Goal: Information Seeking & Learning: Learn about a topic

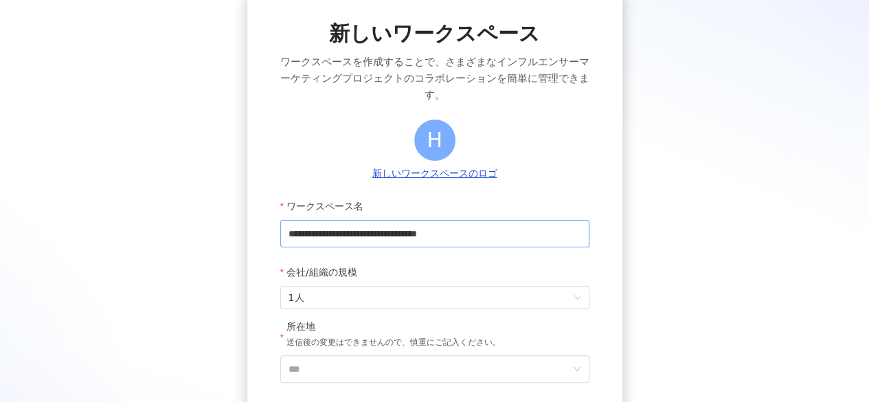
scroll to position [206, 0]
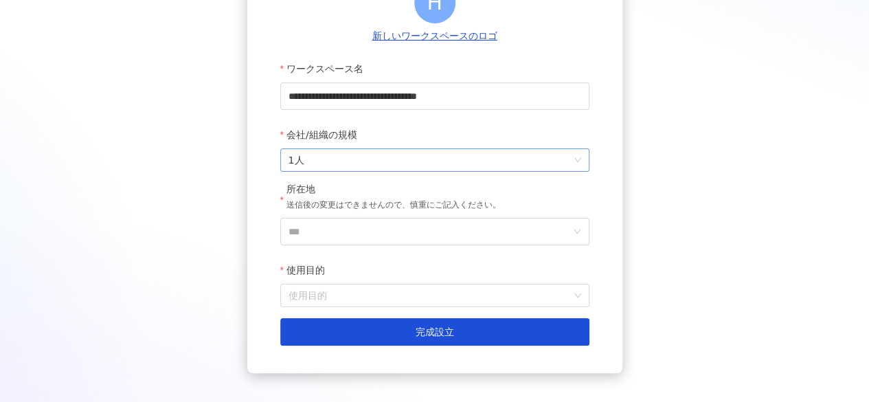
click at [396, 163] on span "1人" at bounding box center [434, 160] width 293 height 22
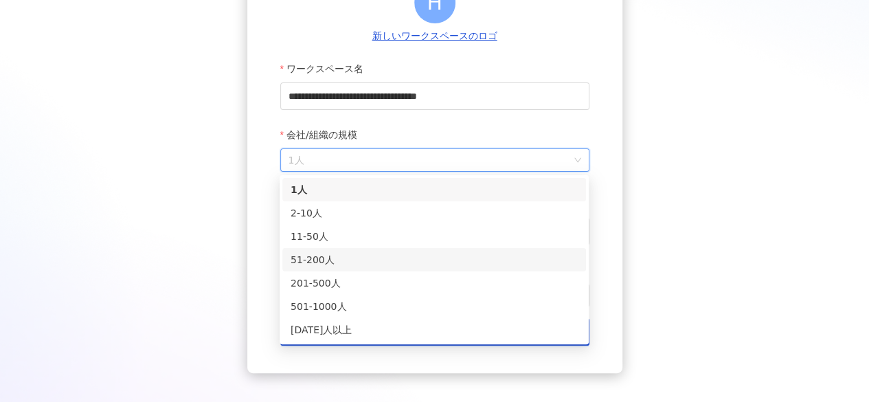
click at [346, 264] on div "51-200人" at bounding box center [433, 259] width 287 height 15
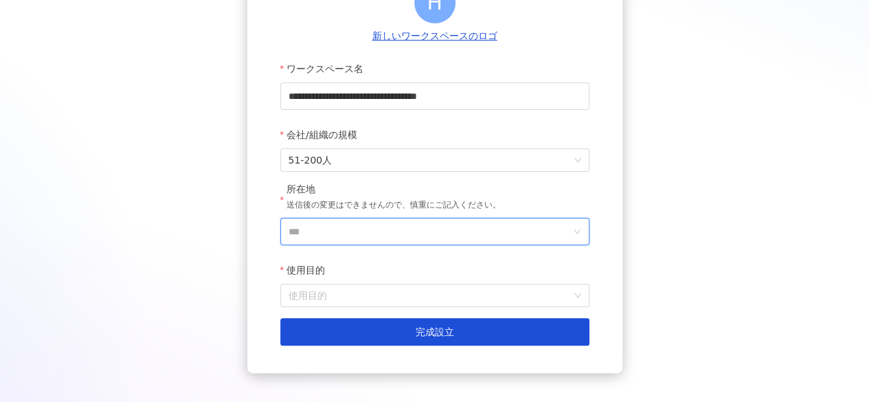
click at [385, 240] on input "***" at bounding box center [429, 231] width 282 height 26
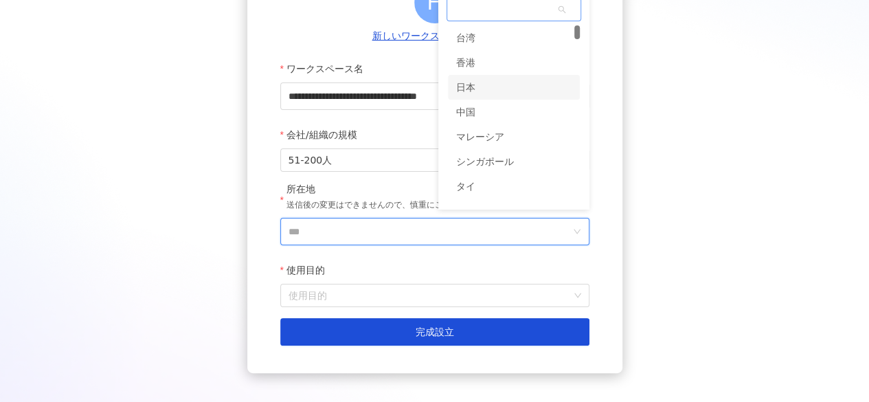
scroll to position [205, 0]
drag, startPoint x: 480, startPoint y: 87, endPoint x: 411, endPoint y: 181, distance: 116.5
click at [478, 91] on div "日本" at bounding box center [514, 88] width 132 height 25
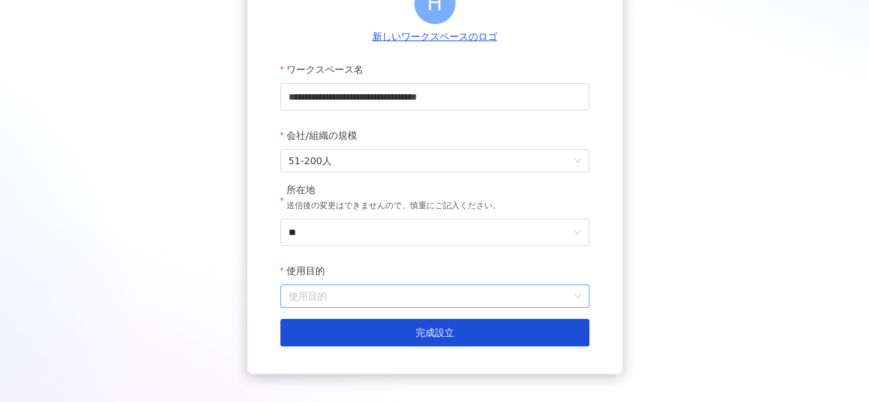
click at [343, 286] on div "使用目的 使用目的" at bounding box center [434, 282] width 309 height 51
click at [338, 300] on input "使用目的" at bounding box center [434, 296] width 293 height 22
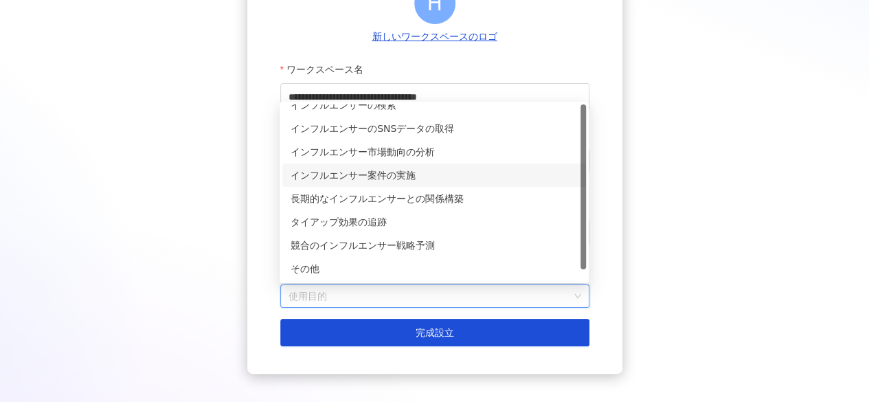
scroll to position [0, 0]
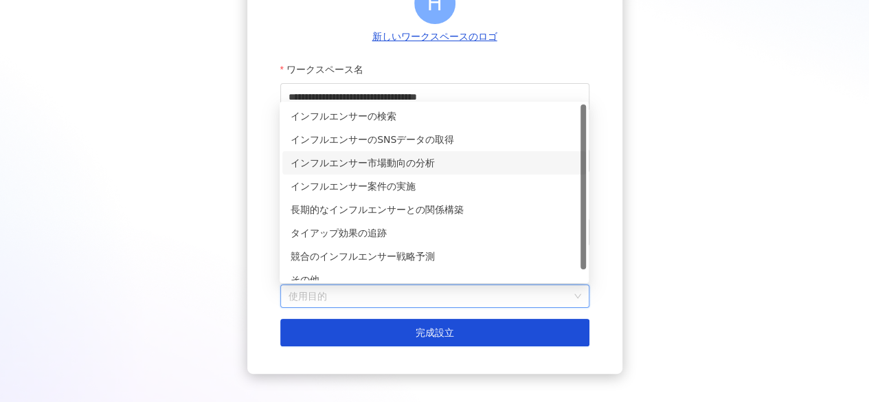
click at [391, 172] on div "インフルエンサー市場動向の分析" at bounding box center [434, 162] width 304 height 23
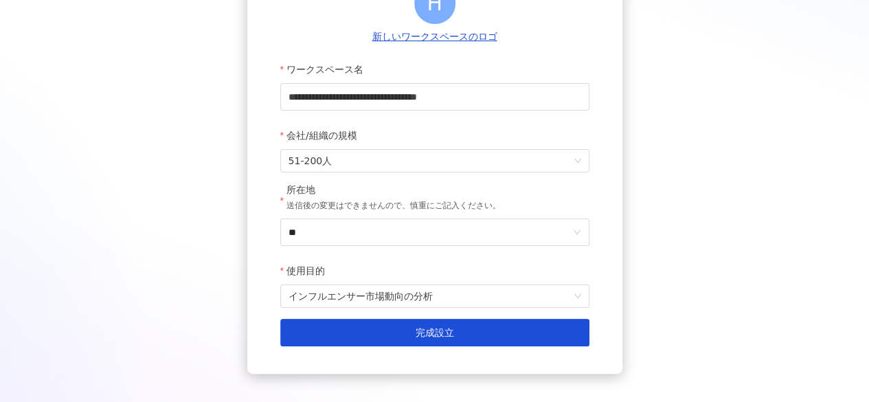
click at [411, 317] on form "**********" at bounding box center [434, 201] width 309 height 290
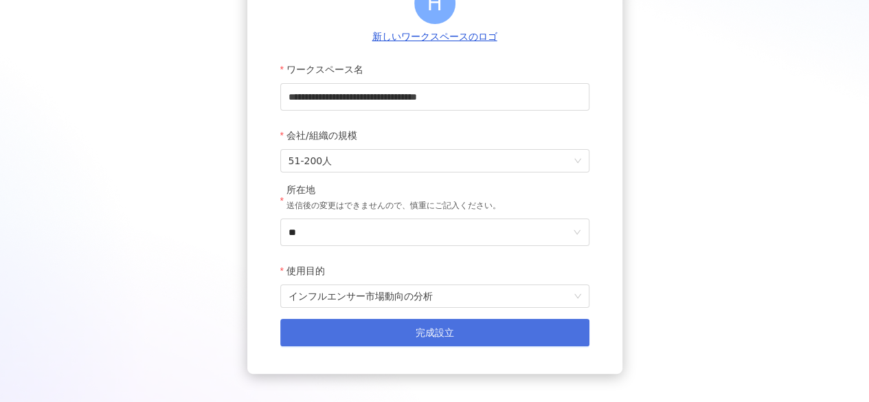
click at [396, 328] on button "完成設立" at bounding box center [434, 332] width 309 height 27
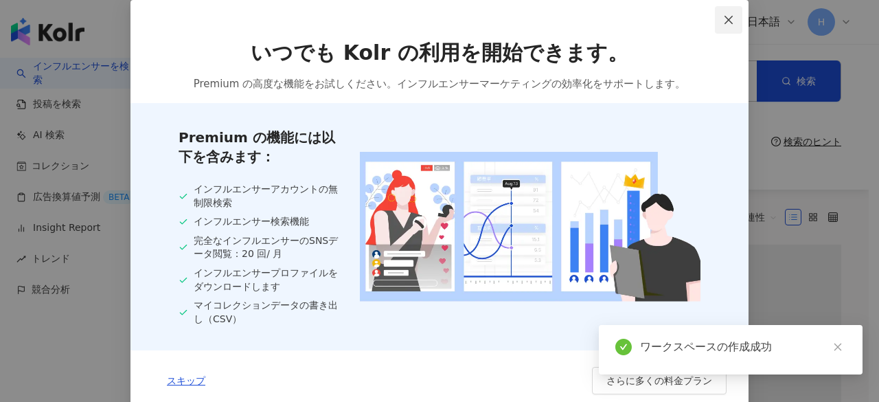
click at [723, 21] on icon "close" at bounding box center [728, 19] width 11 height 11
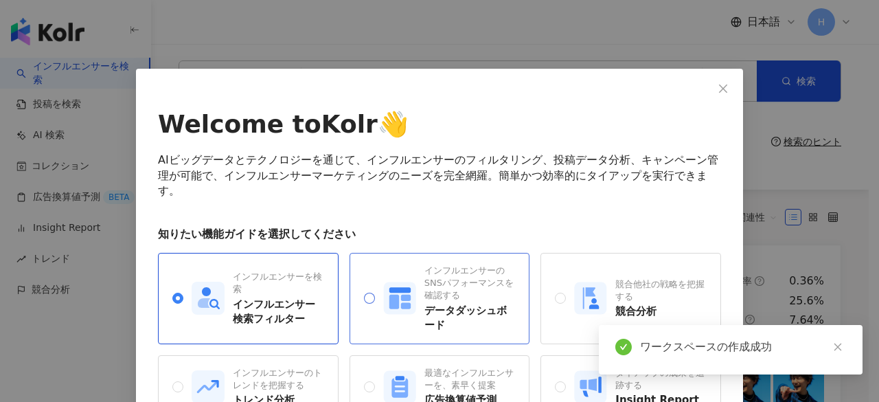
scroll to position [69, 0]
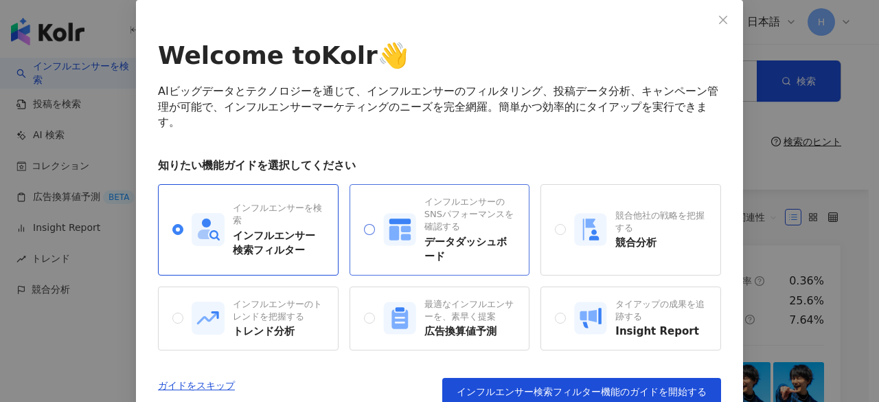
click at [408, 253] on div "インフルエンサーのSNSパフォーマンスを確認する データダッシュボード" at bounding box center [449, 230] width 132 height 68
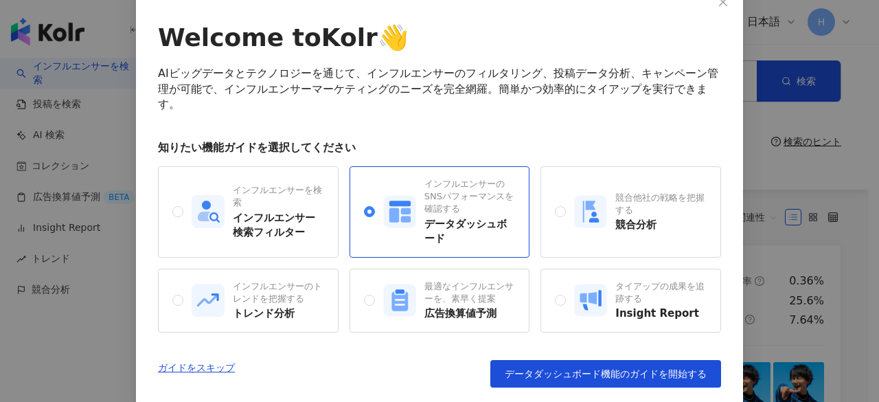
scroll to position [104, 0]
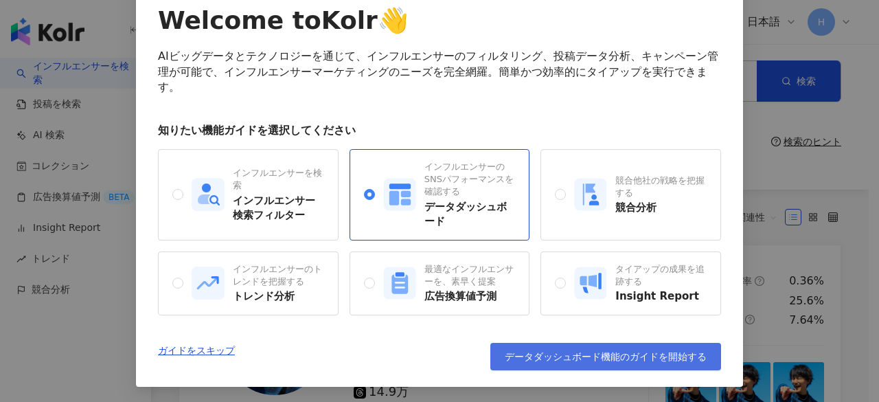
click at [536, 354] on span "データダッシュボード機能のガイドを開始する" at bounding box center [606, 356] width 202 height 11
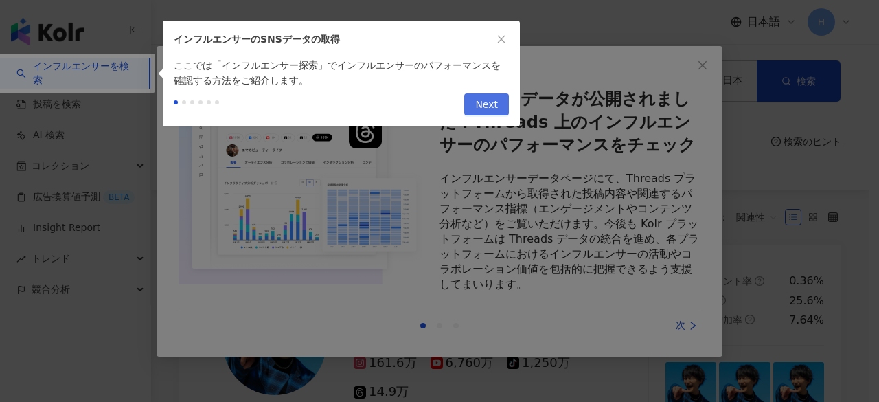
click at [480, 111] on span "Next" at bounding box center [486, 105] width 23 height 22
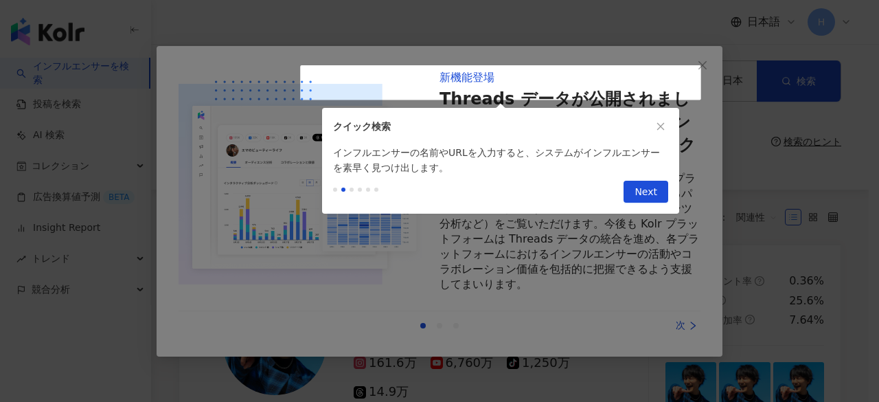
type input "**********"
click at [629, 195] on button "Next" at bounding box center [645, 192] width 45 height 22
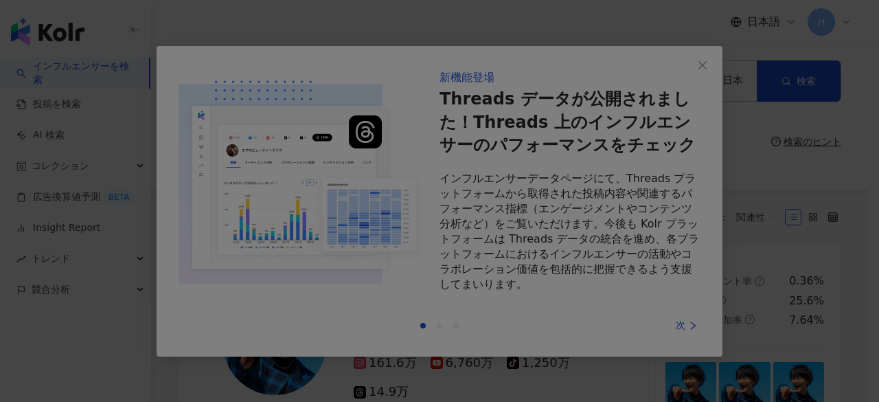
click at [675, 319] on div at bounding box center [439, 201] width 879 height 402
click at [677, 134] on div at bounding box center [439, 201] width 879 height 402
click at [366, 263] on div at bounding box center [439, 201] width 879 height 402
click at [696, 67] on div at bounding box center [439, 201] width 879 height 402
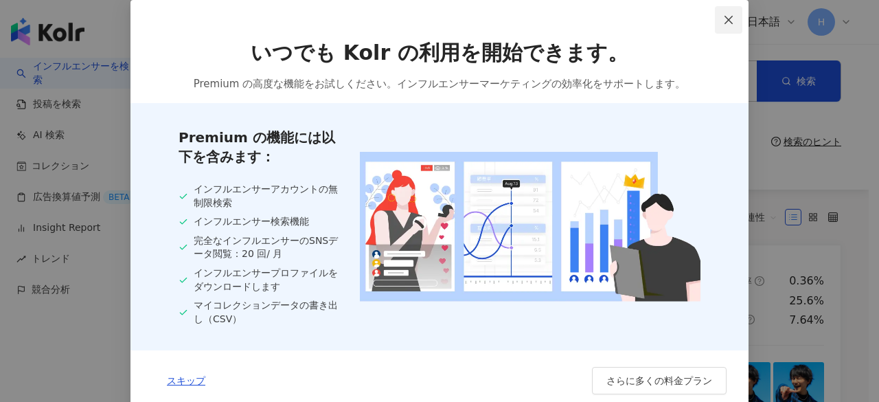
click at [715, 14] on span "Close" at bounding box center [728, 19] width 27 height 11
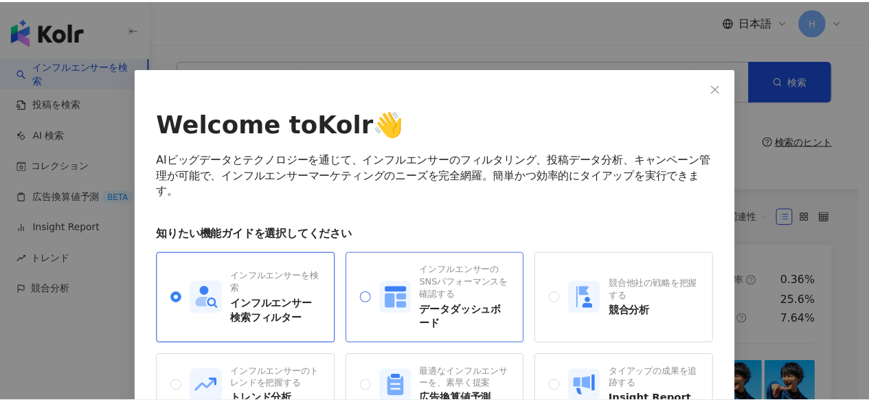
scroll to position [69, 0]
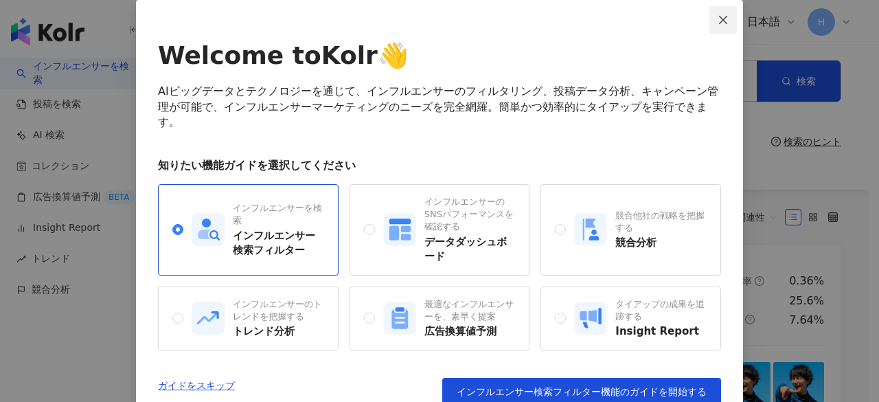
click at [711, 11] on button "Close" at bounding box center [722, 19] width 27 height 27
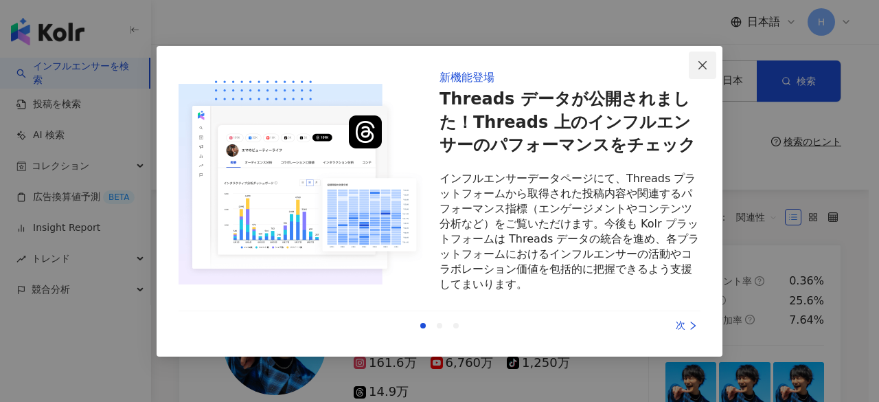
click at [698, 62] on icon "close" at bounding box center [702, 65] width 11 height 11
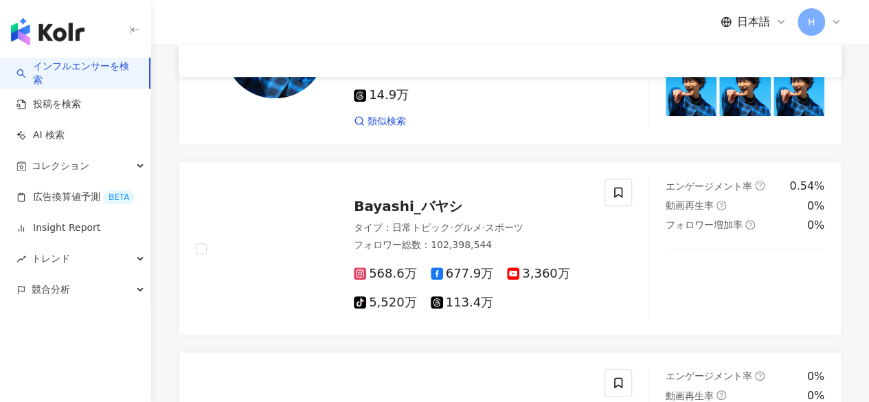
scroll to position [0, 0]
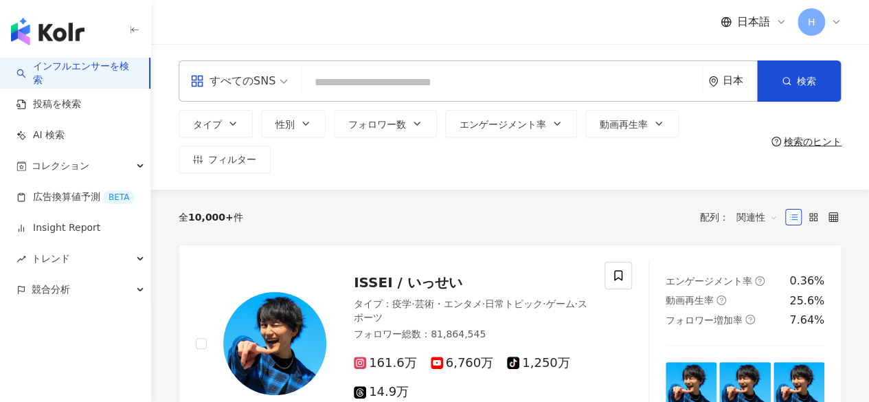
click at [365, 94] on input "search" at bounding box center [501, 82] width 389 height 26
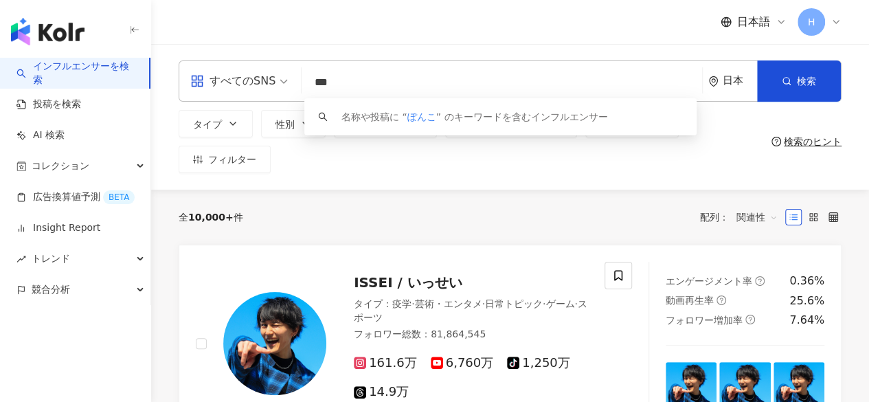
type input "***"
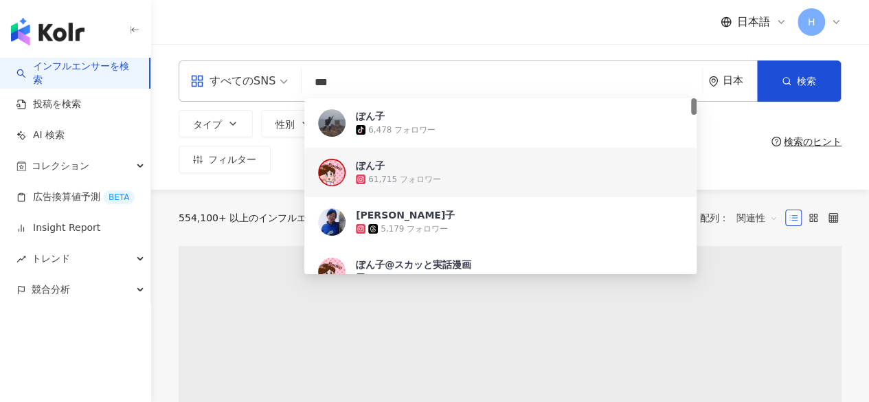
click at [411, 170] on span "ぽん子" at bounding box center [493, 166] width 274 height 14
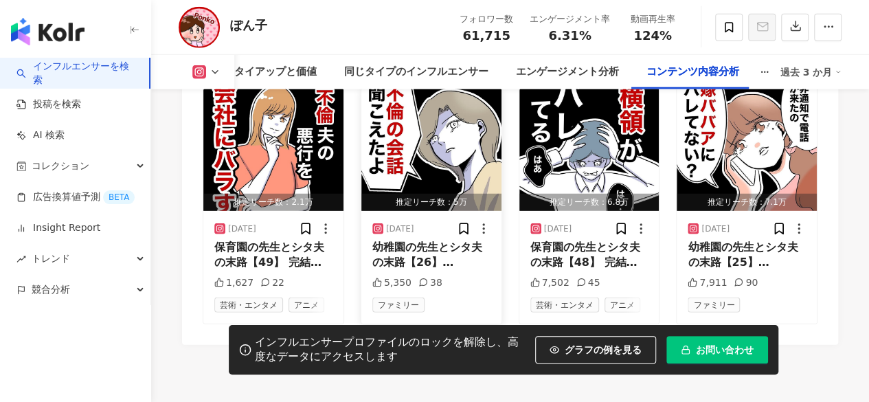
scroll to position [4463, 0]
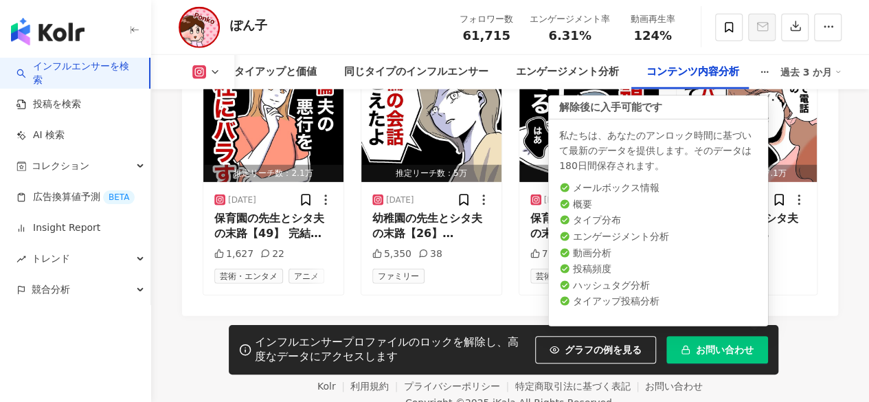
click at [773, 337] on div "インフルエンサープロファイルのロックを解除し、高度なデータにアクセスします グラフの例を見る クリックすると、サンプルデータが表示されます。プレビューのみの提…" at bounding box center [503, 349] width 549 height 49
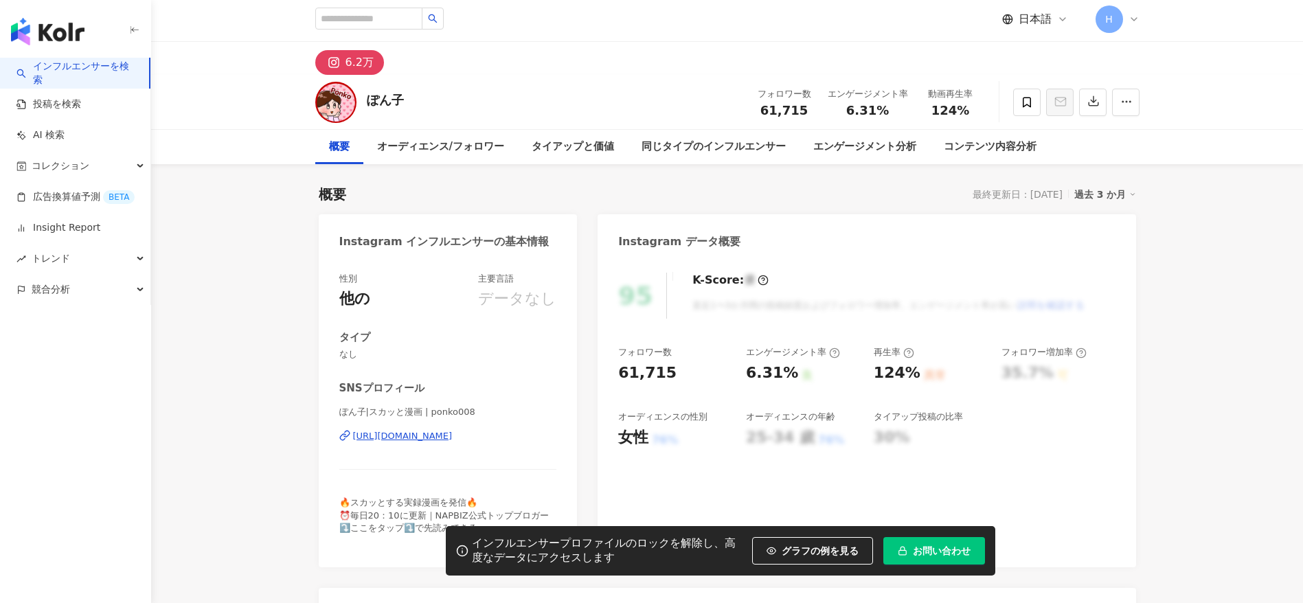
scroll to position [0, 0]
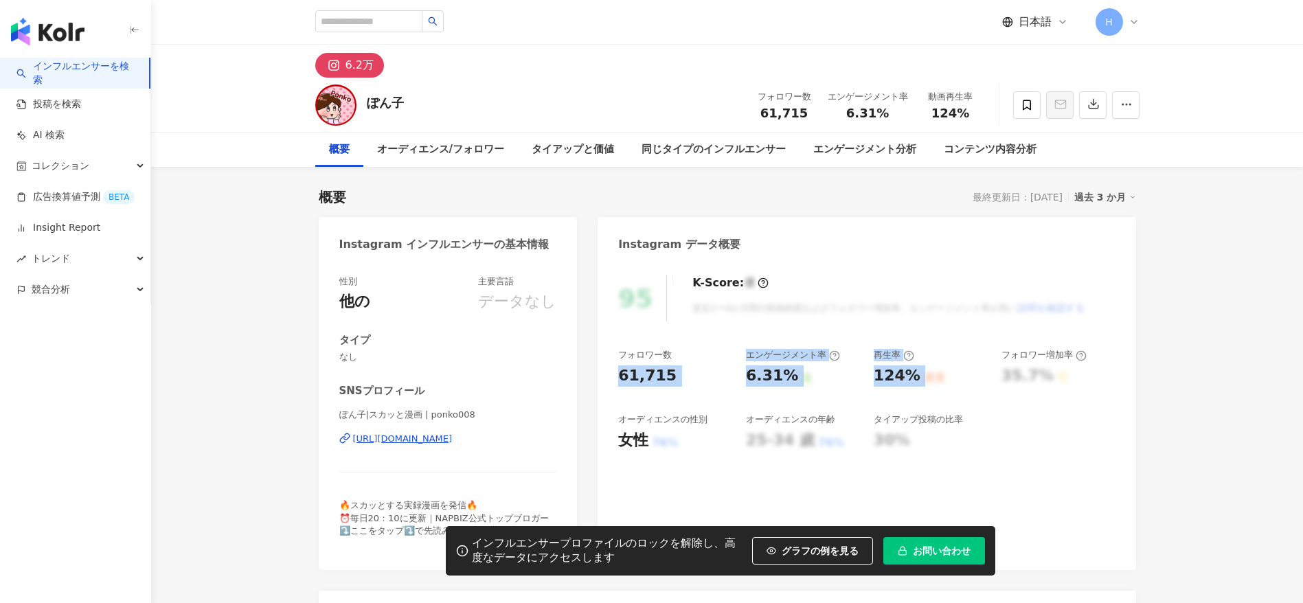
copy div "61,715 エンゲージメント率 6.31% 良 再生率 124% 異常"
drag, startPoint x: 615, startPoint y: 365, endPoint x: 926, endPoint y: 376, distance: 311.3
click at [868, 376] on div "95 K-Score : 優 直近1〜3か月間の投稿頻度およびフォロワー増加率、エンゲージメント率が高い 説明を確認する フォロワー数 61,715 エンゲー…" at bounding box center [866, 416] width 538 height 308
